Goal: Transaction & Acquisition: Purchase product/service

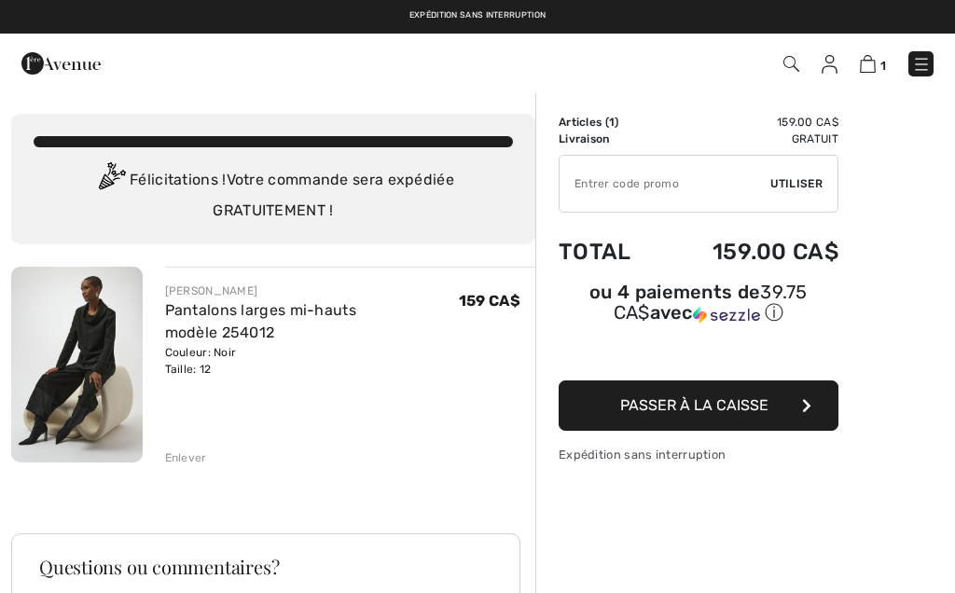
click at [593, 186] on input "TEXT" at bounding box center [665, 184] width 211 height 56
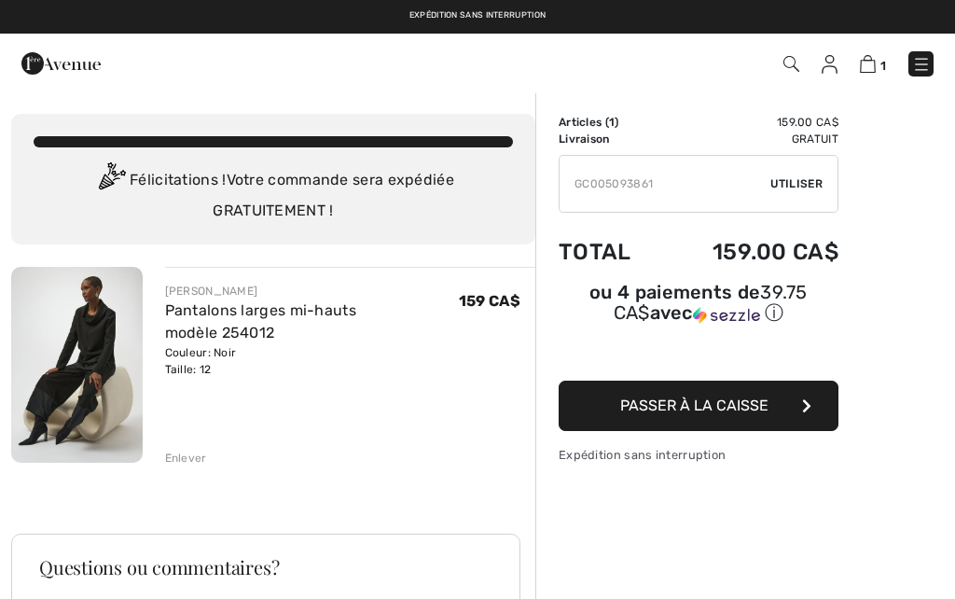
type input "GC005093861"
click at [798, 181] on span "Utiliser" at bounding box center [796, 183] width 52 height 17
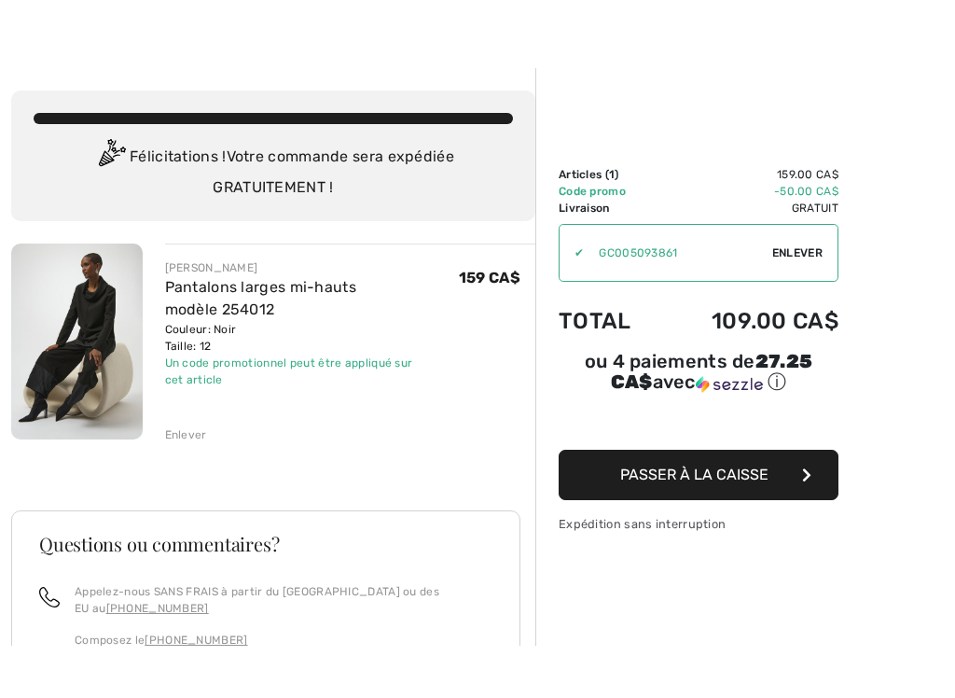
scroll to position [83, 0]
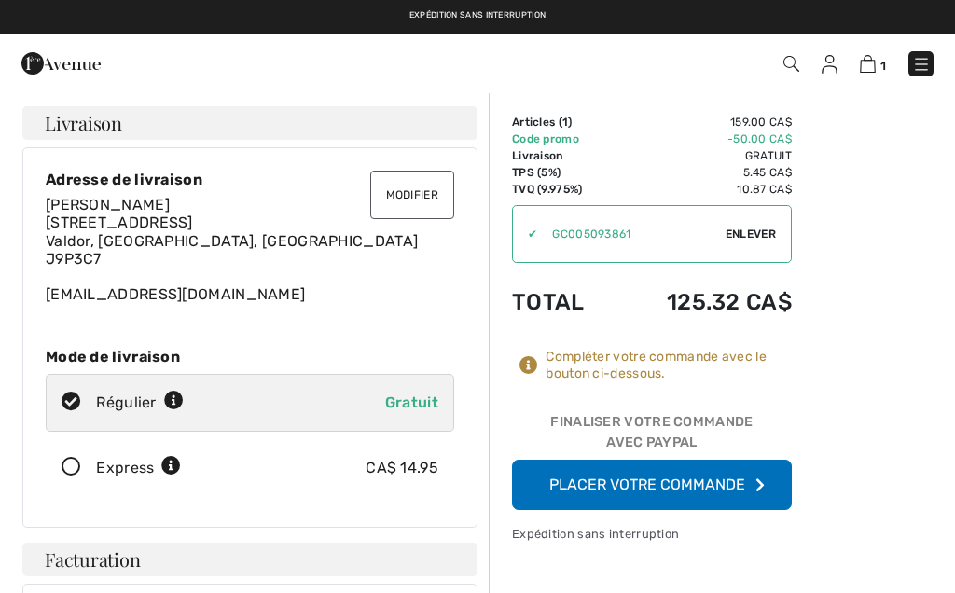
checkbox input "true"
click at [665, 492] on button "Placer votre commande" at bounding box center [652, 485] width 280 height 50
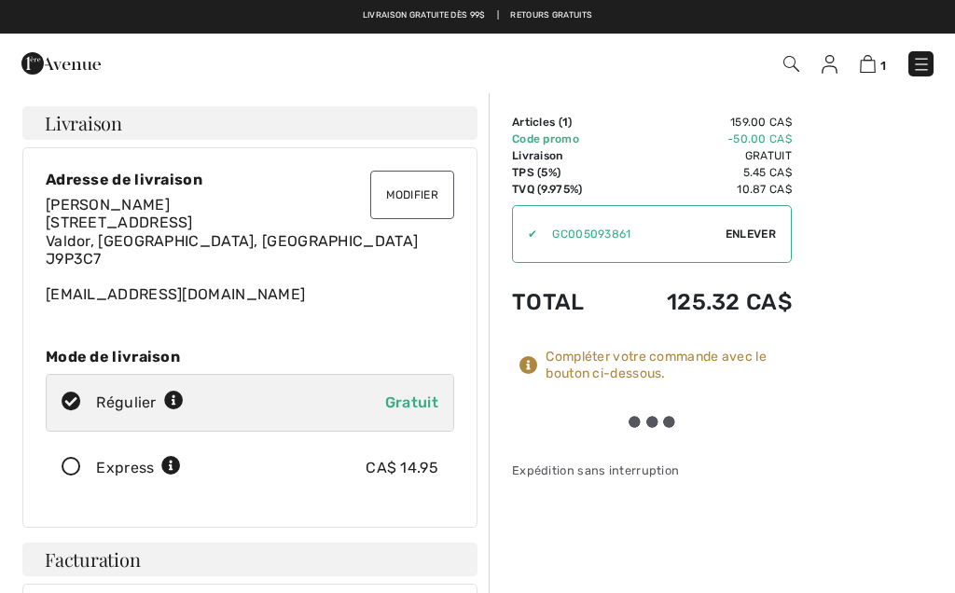
click at [875, 69] on img at bounding box center [868, 64] width 16 height 18
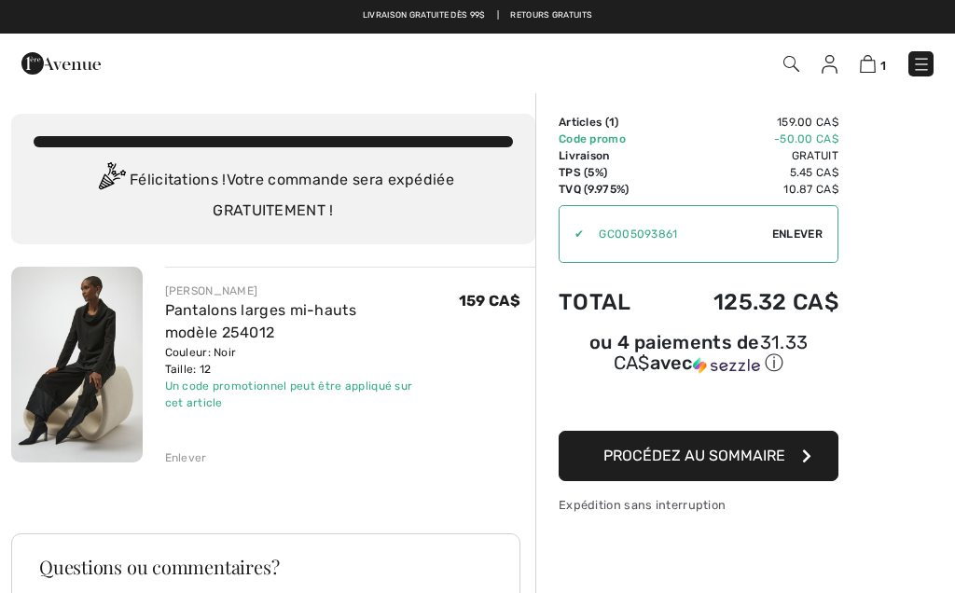
click at [808, 459] on icon "button" at bounding box center [806, 456] width 9 height 15
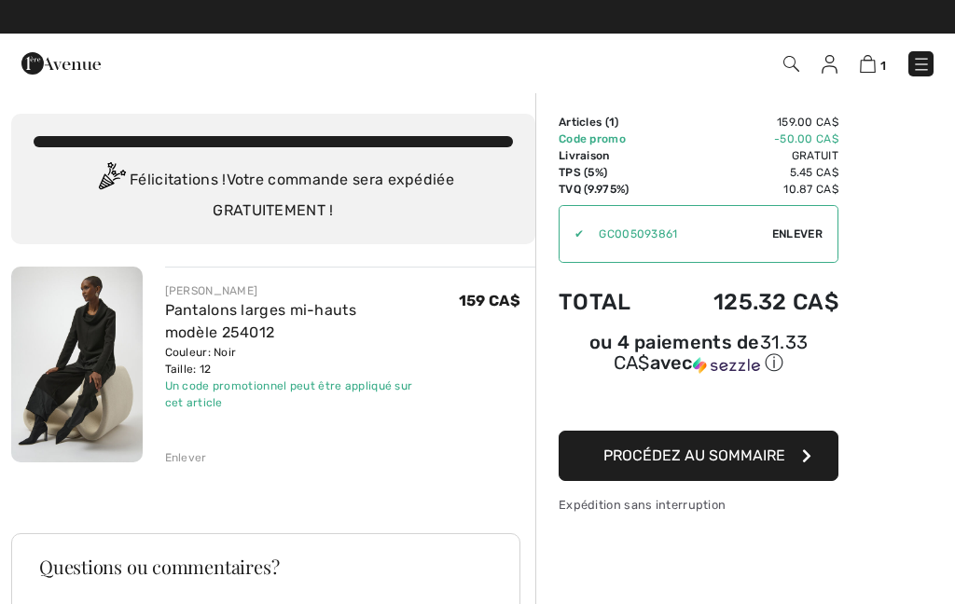
click at [874, 65] on img at bounding box center [868, 64] width 16 height 18
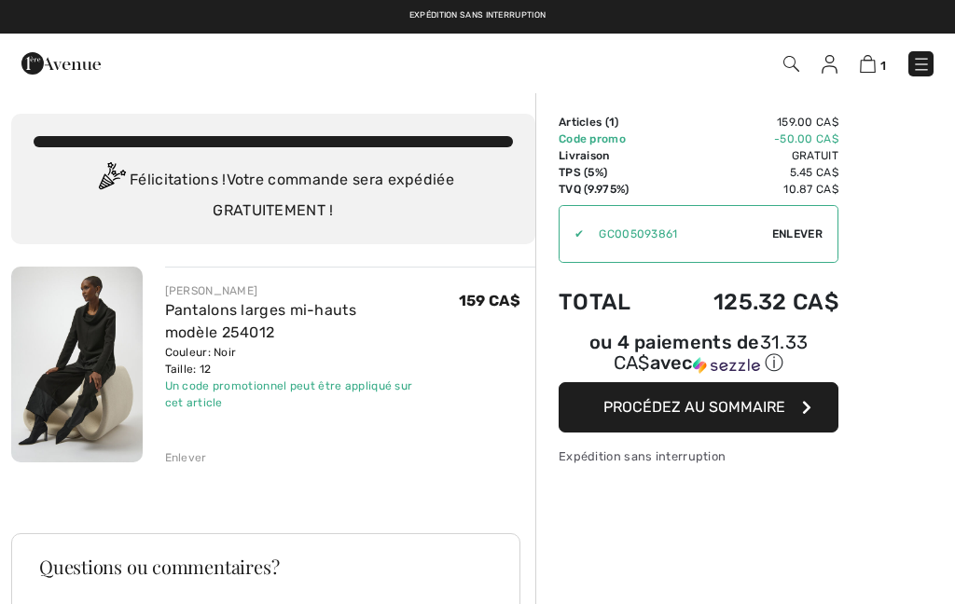
checkbox input "true"
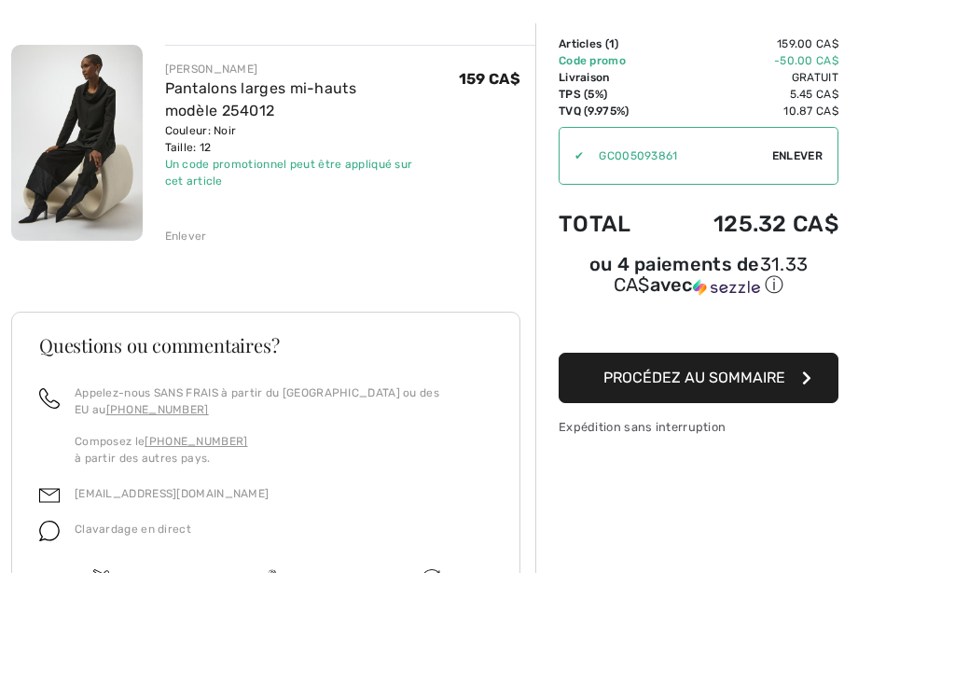
scroll to position [246, 0]
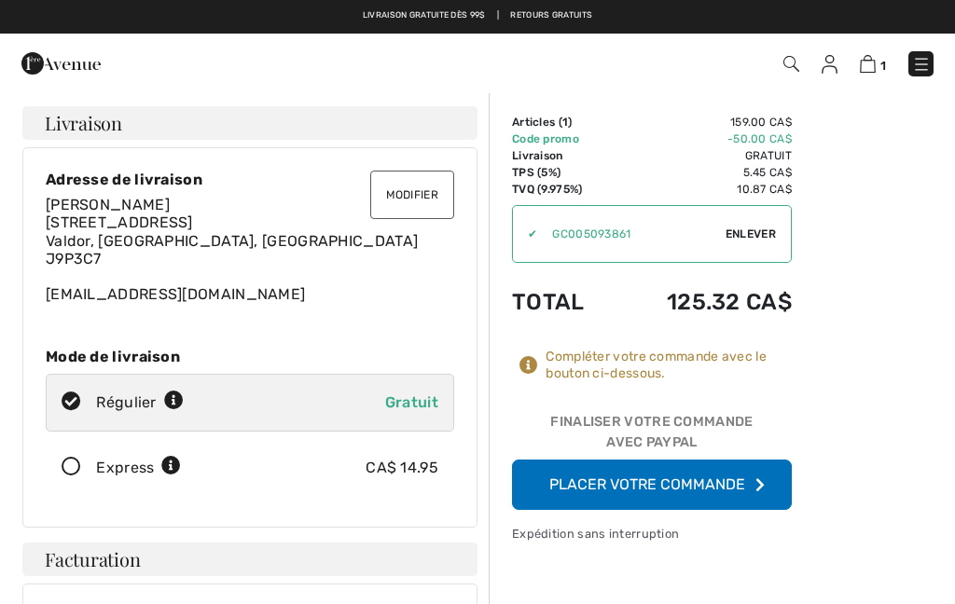
click at [643, 489] on button "Placer votre commande" at bounding box center [652, 485] width 280 height 50
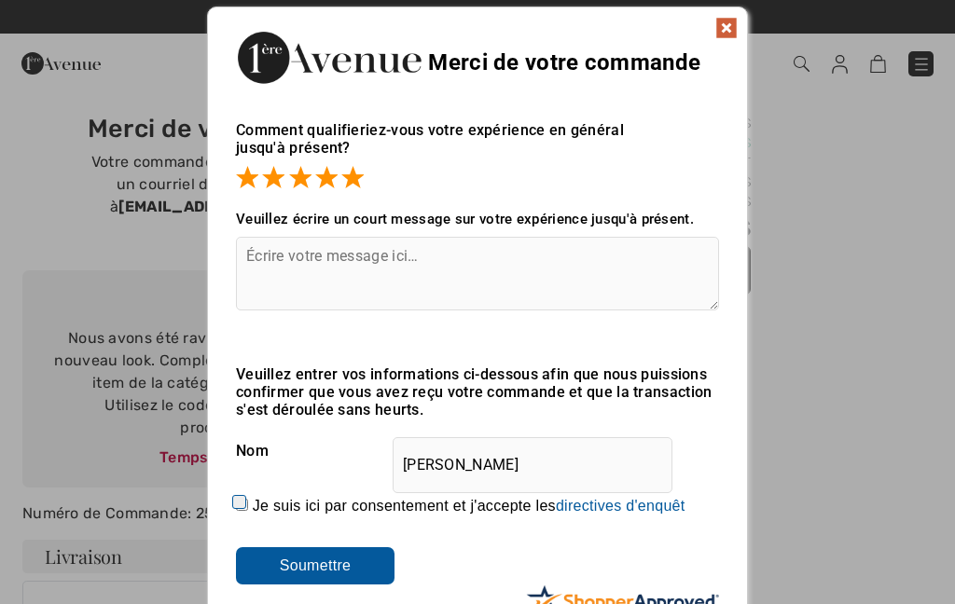
click at [736, 29] on img at bounding box center [726, 28] width 22 height 22
